Goal: Transaction & Acquisition: Purchase product/service

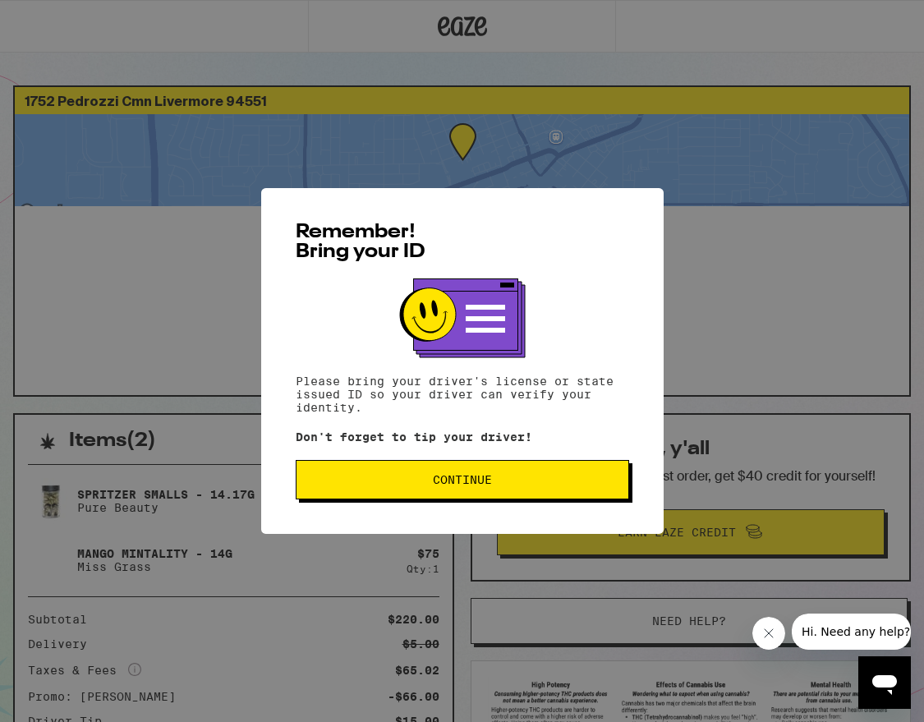
click at [436, 499] on button "Continue" at bounding box center [462, 479] width 333 height 39
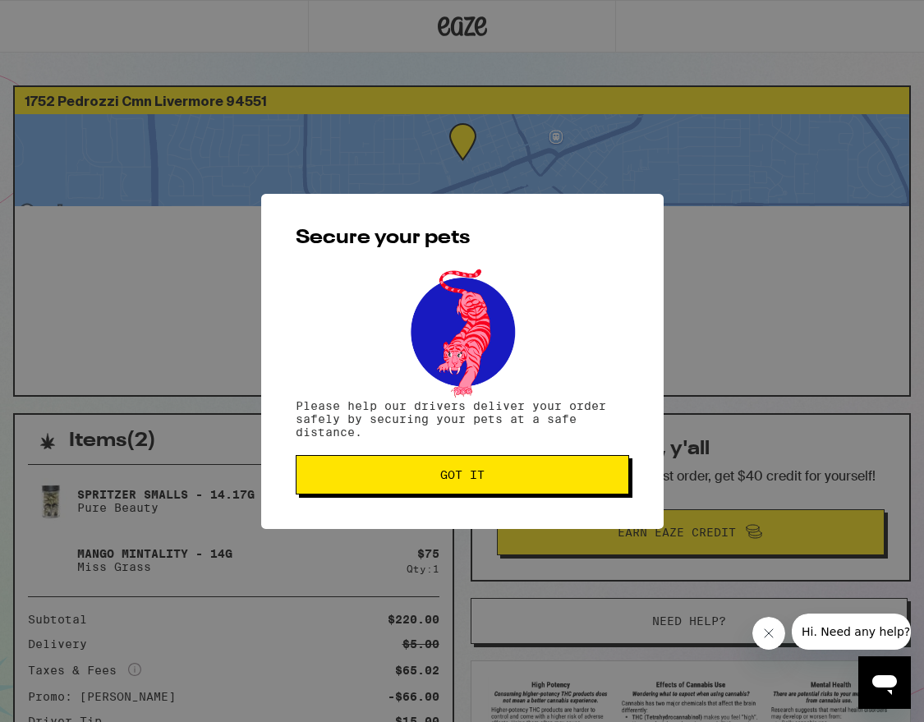
click at [437, 481] on span "Got it" at bounding box center [463, 474] width 306 height 11
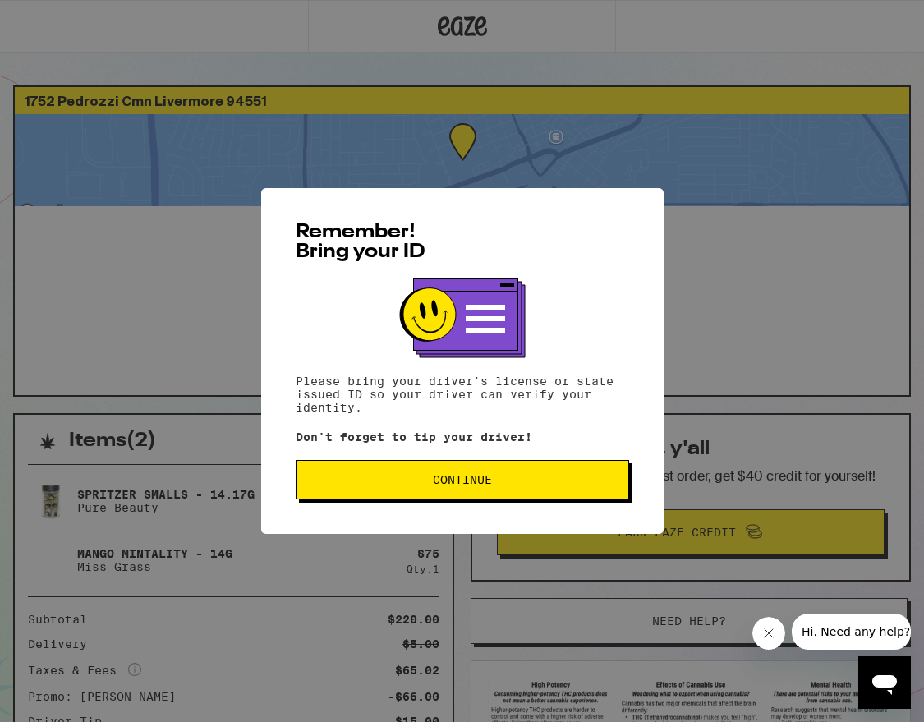
click at [481, 479] on span "Continue" at bounding box center [462, 479] width 59 height 11
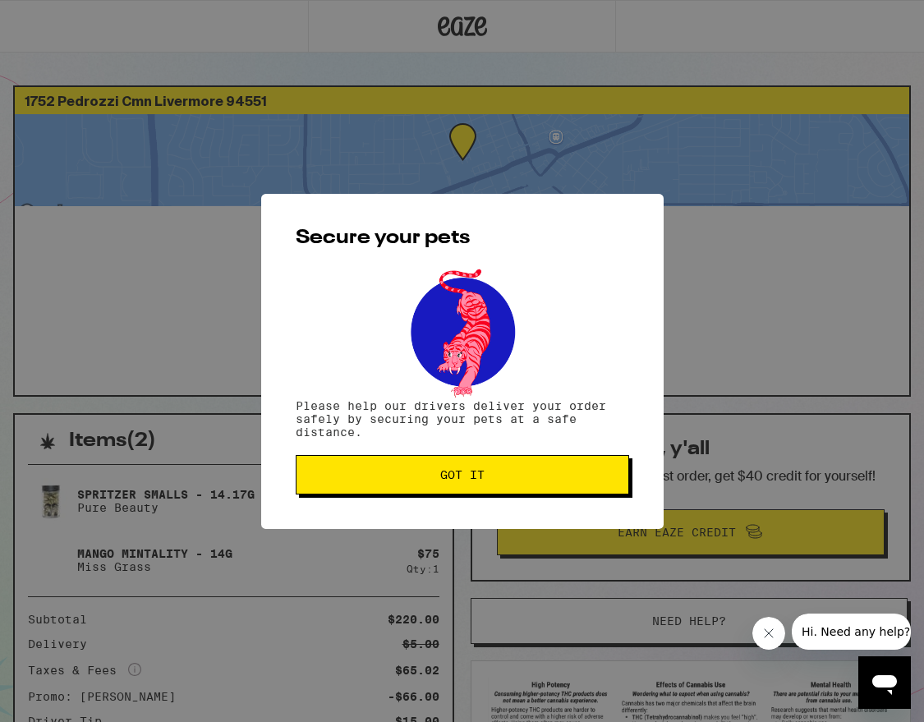
click at [491, 483] on button "Got it" at bounding box center [462, 474] width 333 height 39
